Goal: Task Accomplishment & Management: Manage account settings

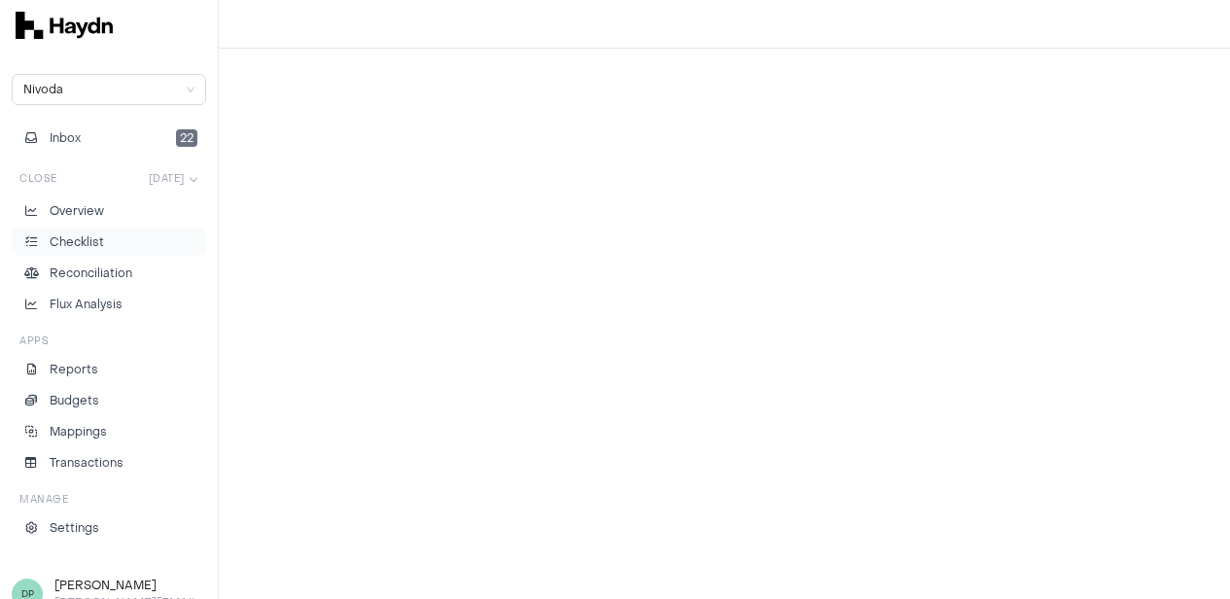
click at [88, 236] on p "Checklist" at bounding box center [77, 242] width 54 height 18
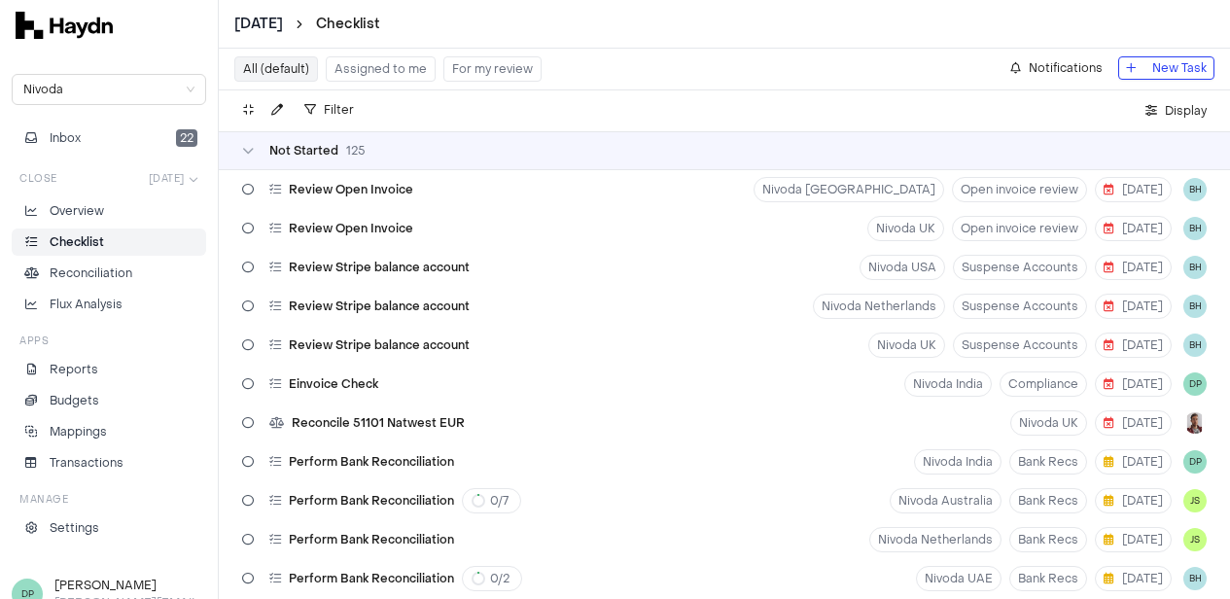
click at [464, 66] on button "For my review" at bounding box center [492, 68] width 98 height 25
click at [483, 66] on button "For my review" at bounding box center [492, 68] width 98 height 25
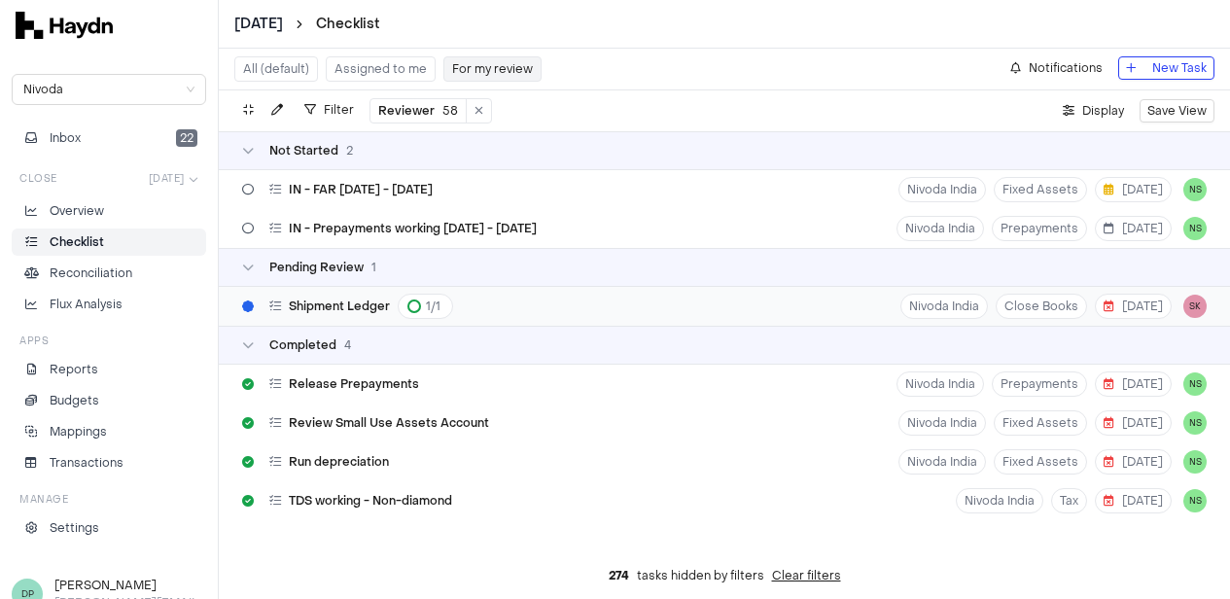
click at [492, 302] on div "Shipment Ledger 1 / 1 Nivoda India Close Books [DATE] SK" at bounding box center [724, 306] width 1011 height 39
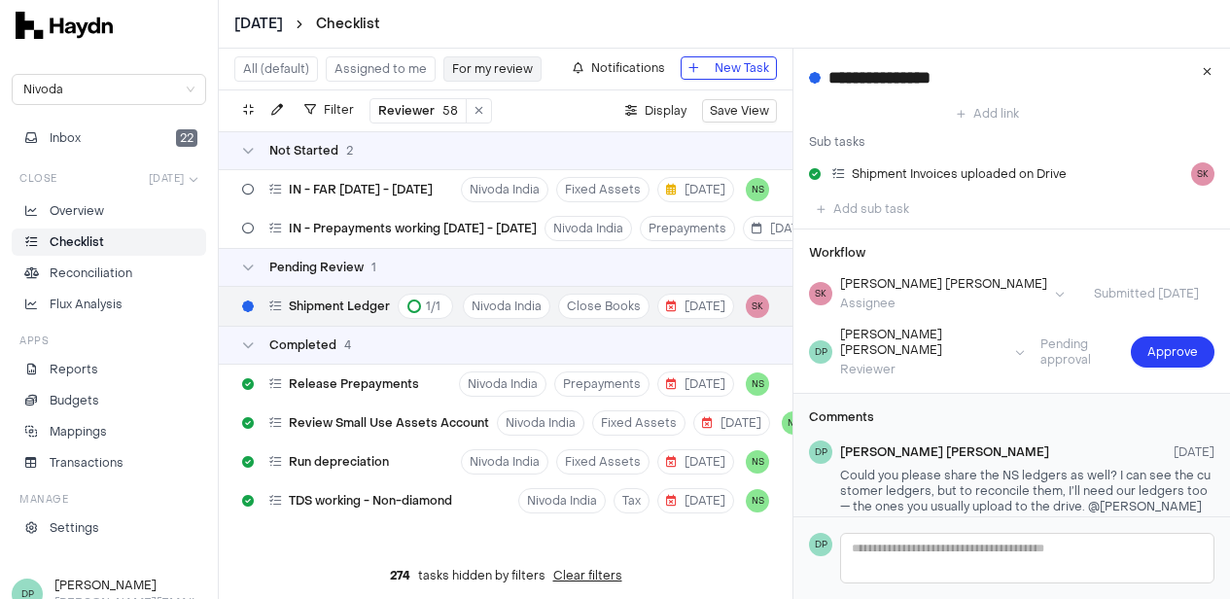
scroll to position [282, 0]
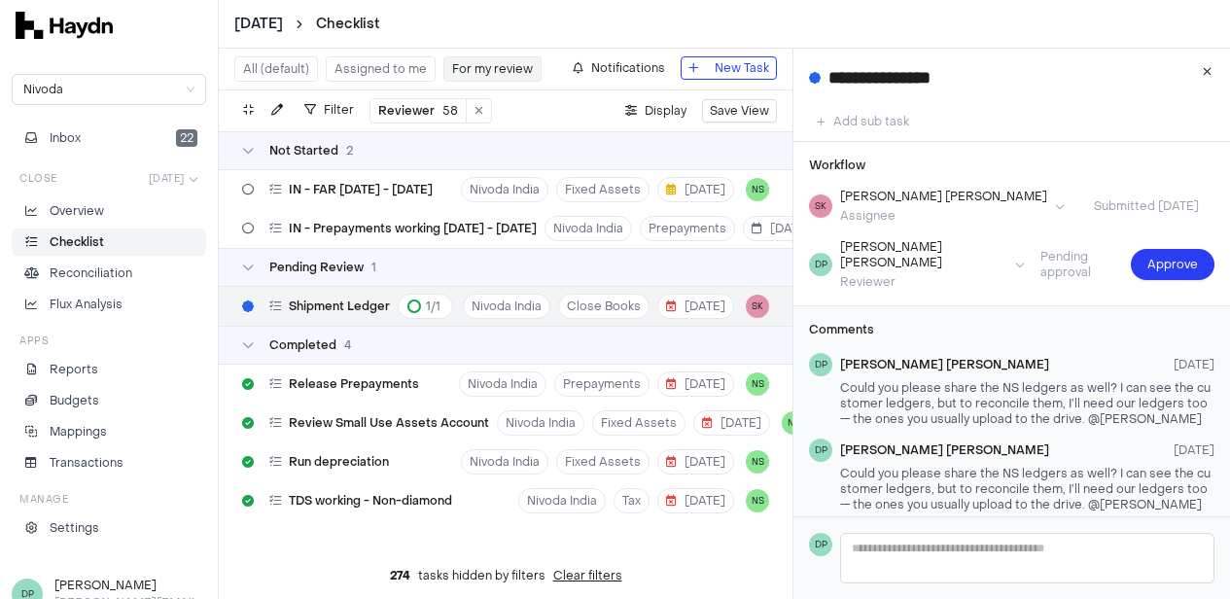
click at [301, 65] on button "All (default)" at bounding box center [276, 68] width 84 height 25
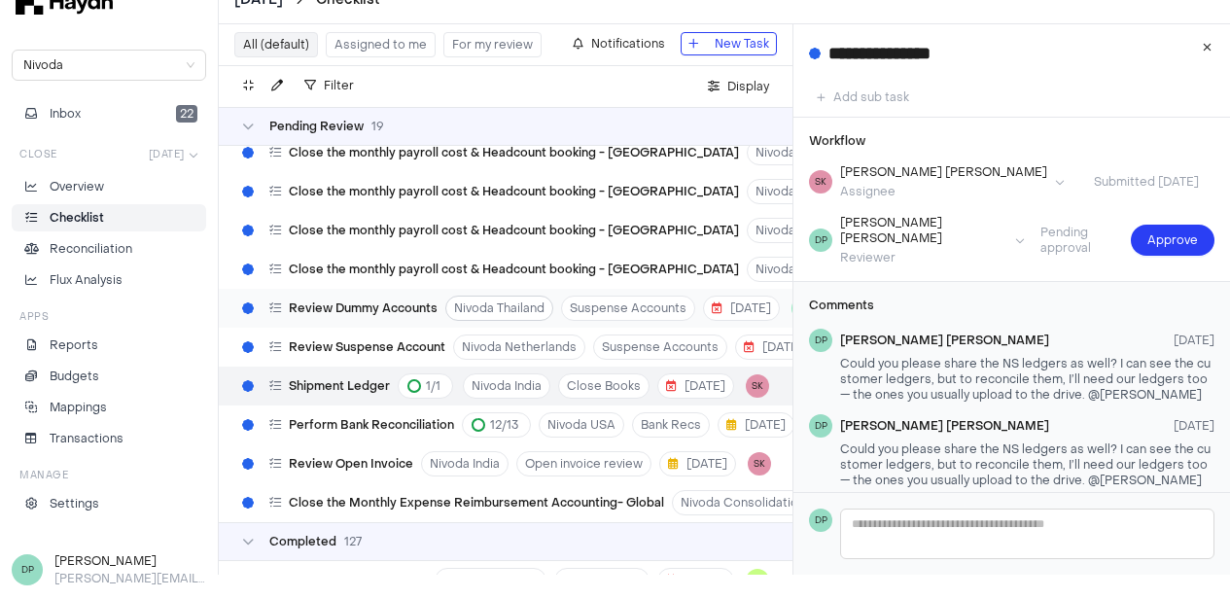
scroll to position [5736, 0]
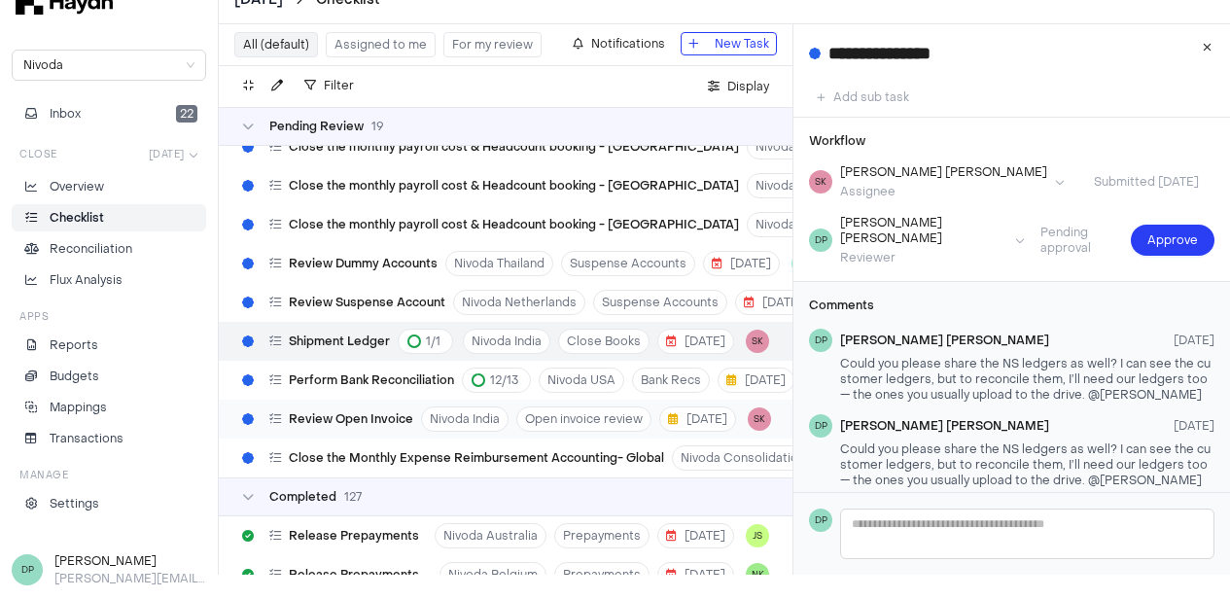
click at [387, 411] on span "Review Open Invoice" at bounding box center [351, 419] width 124 height 16
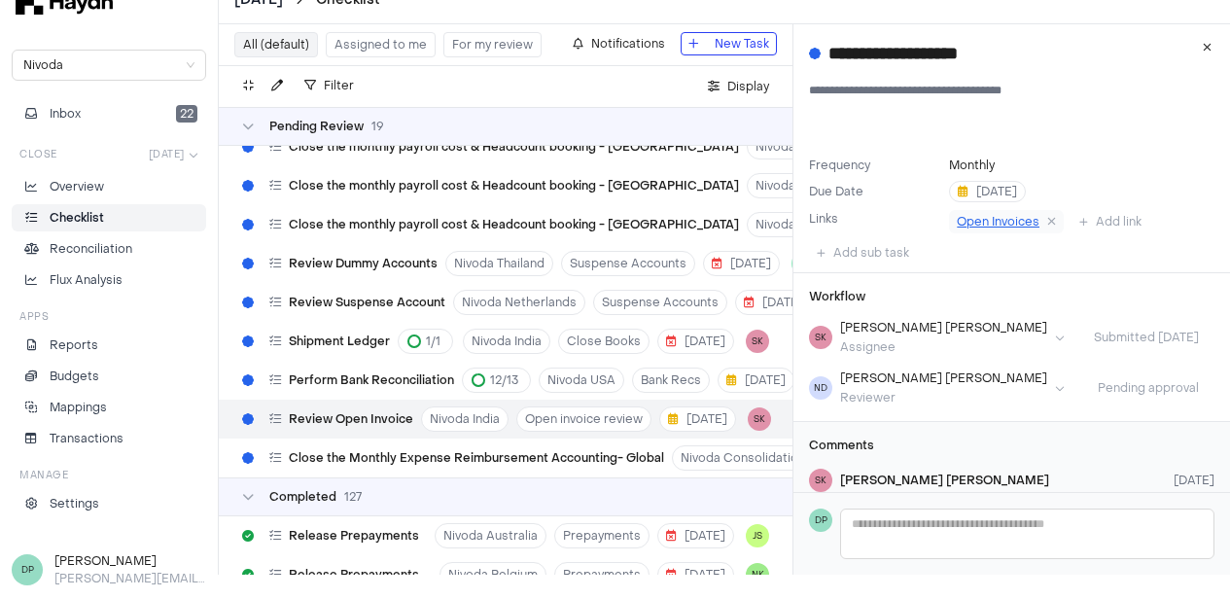
click at [982, 225] on span "Open Invoices" at bounding box center [998, 222] width 83 height 16
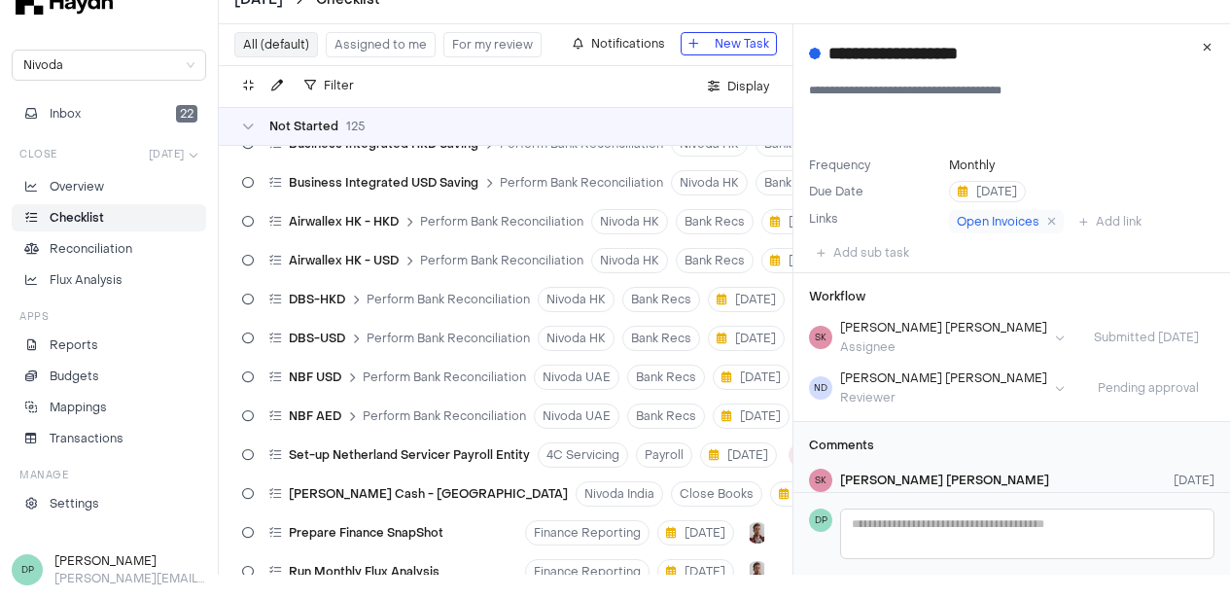
scroll to position [874, 0]
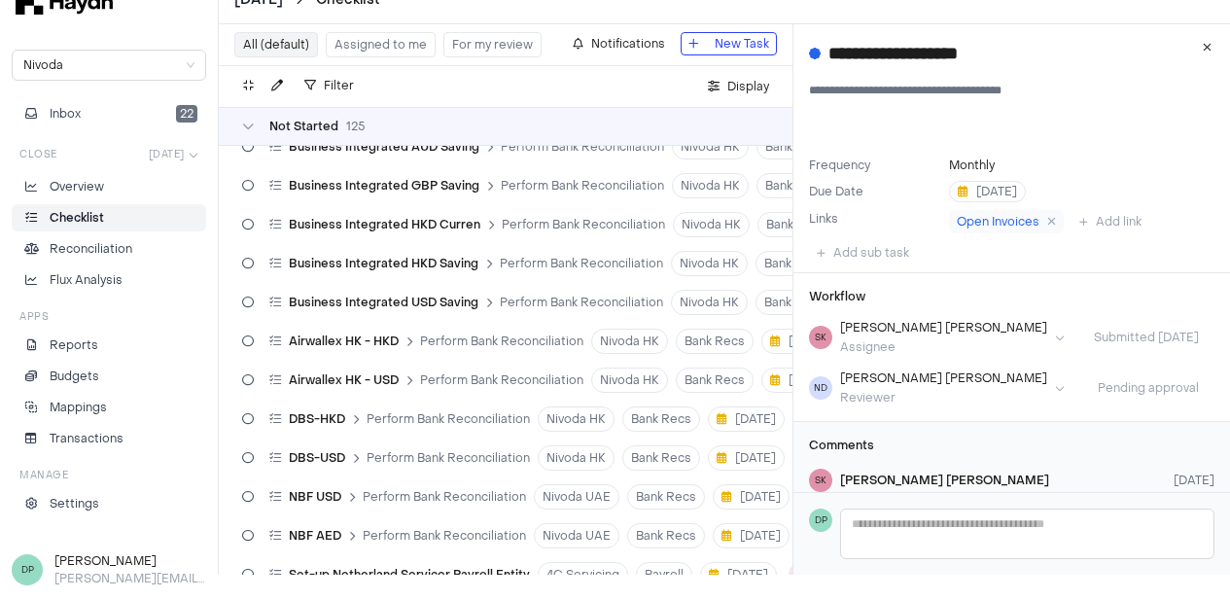
click at [380, 51] on button "Assigned to me" at bounding box center [381, 44] width 110 height 25
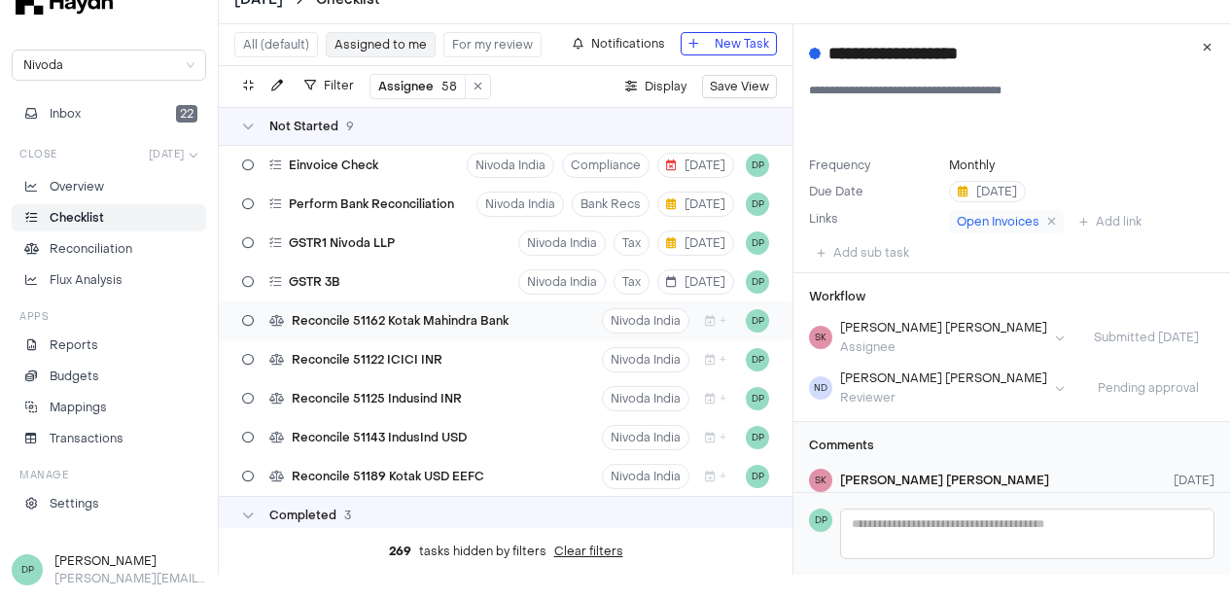
scroll to position [0, 15]
